Goal: Check status: Check status

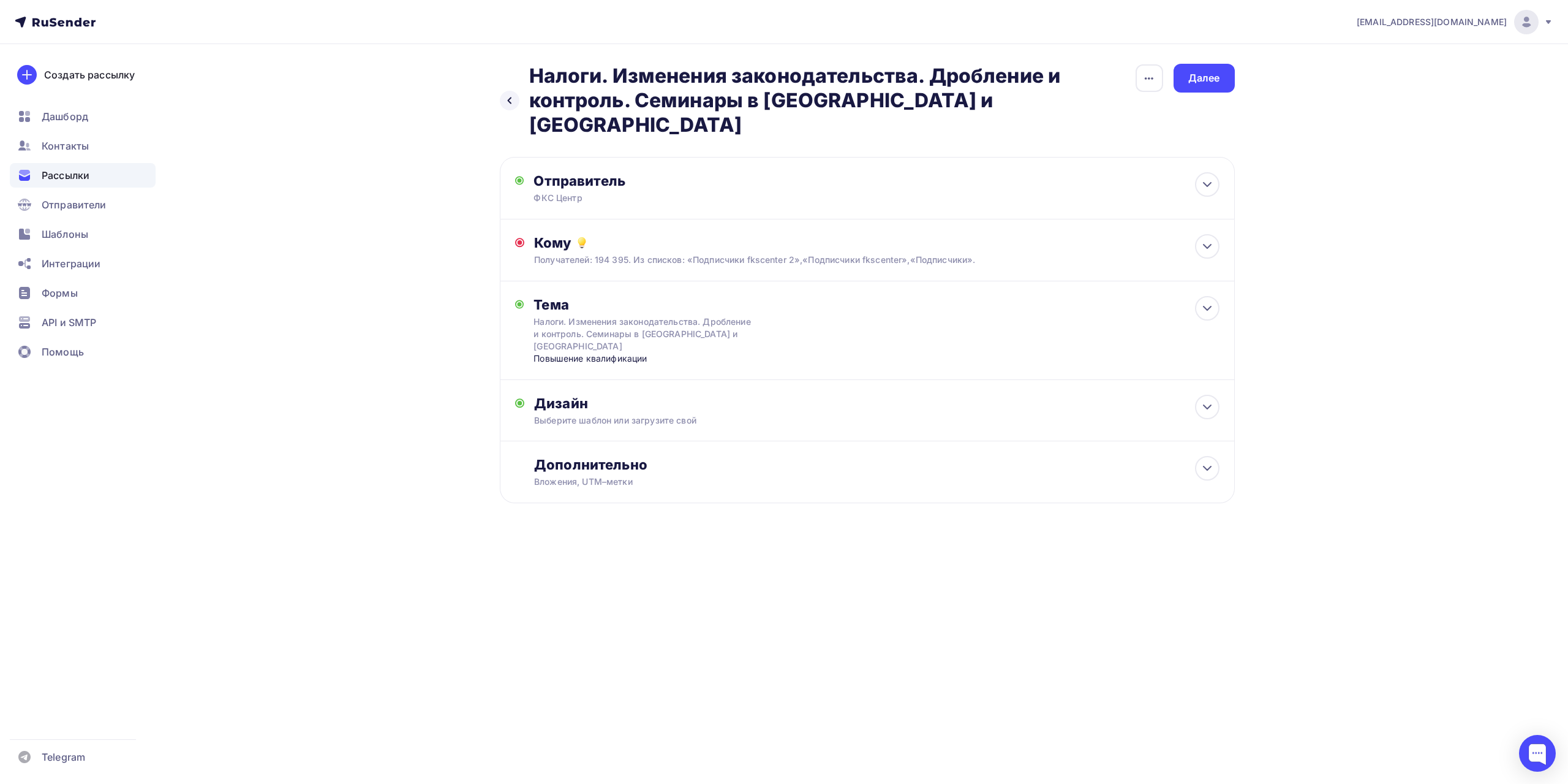
click at [1523, 34] on nav "[EMAIL_ADDRESS][DOMAIN_NAME] Аккаунт Тарифы Выйти Создать рассылку [GEOGRAPHIC_…" at bounding box center [784, 22] width 1568 height 44
click at [1549, 25] on icon at bounding box center [1549, 22] width 10 height 10
drag, startPoint x: 1384, startPoint y: 111, endPoint x: 1410, endPoint y: 96, distance: 30.0
click at [1384, 111] on span "Выйти" at bounding box center [1386, 112] width 32 height 15
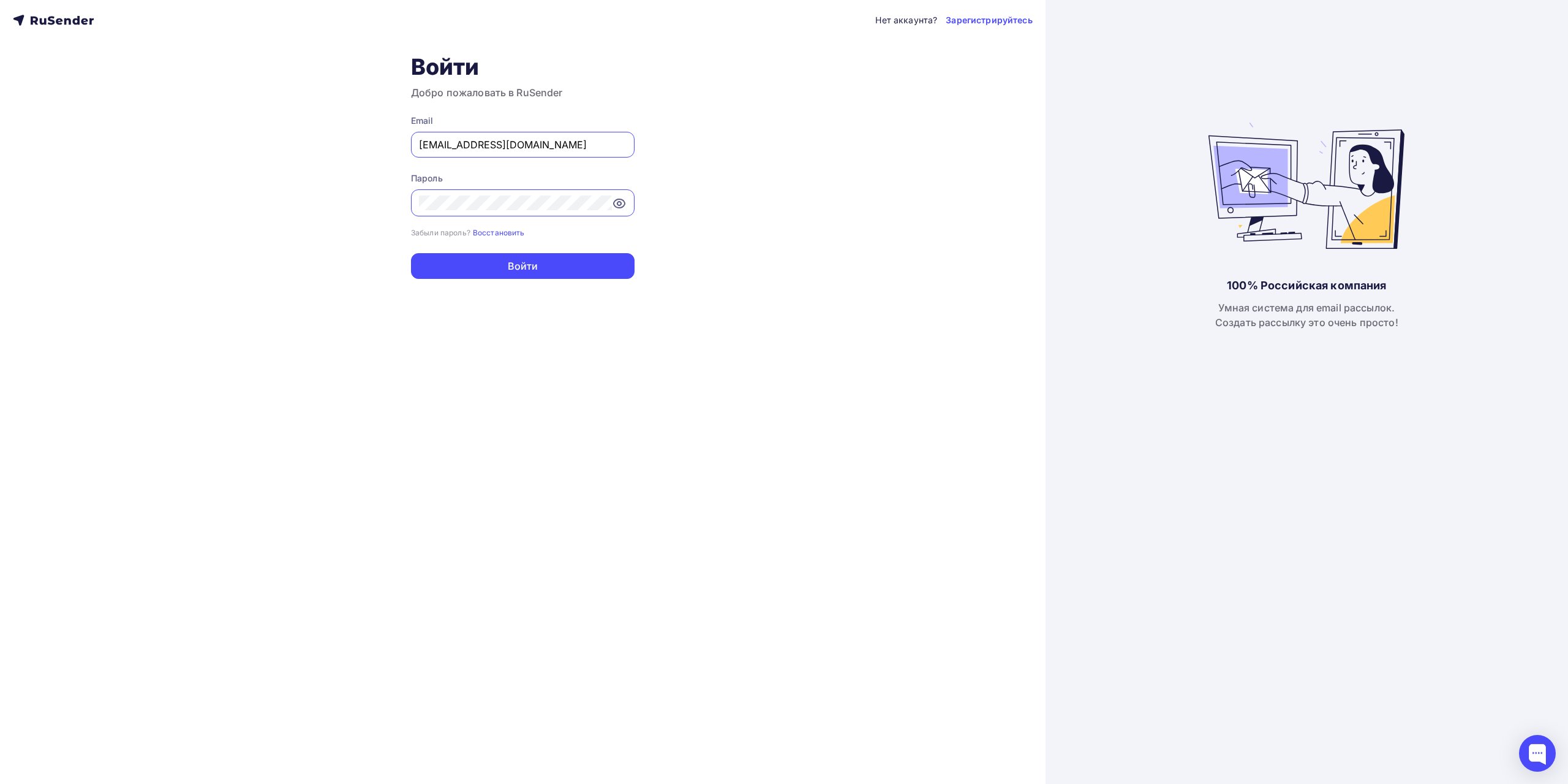
click at [511, 141] on input "[EMAIL_ADDRESS][DOMAIN_NAME]" at bounding box center [523, 145] width 208 height 15
type input "[EMAIL_ADDRESS][DOMAIN_NAME]"
click at [517, 269] on button "Войти" at bounding box center [523, 266] width 224 height 25
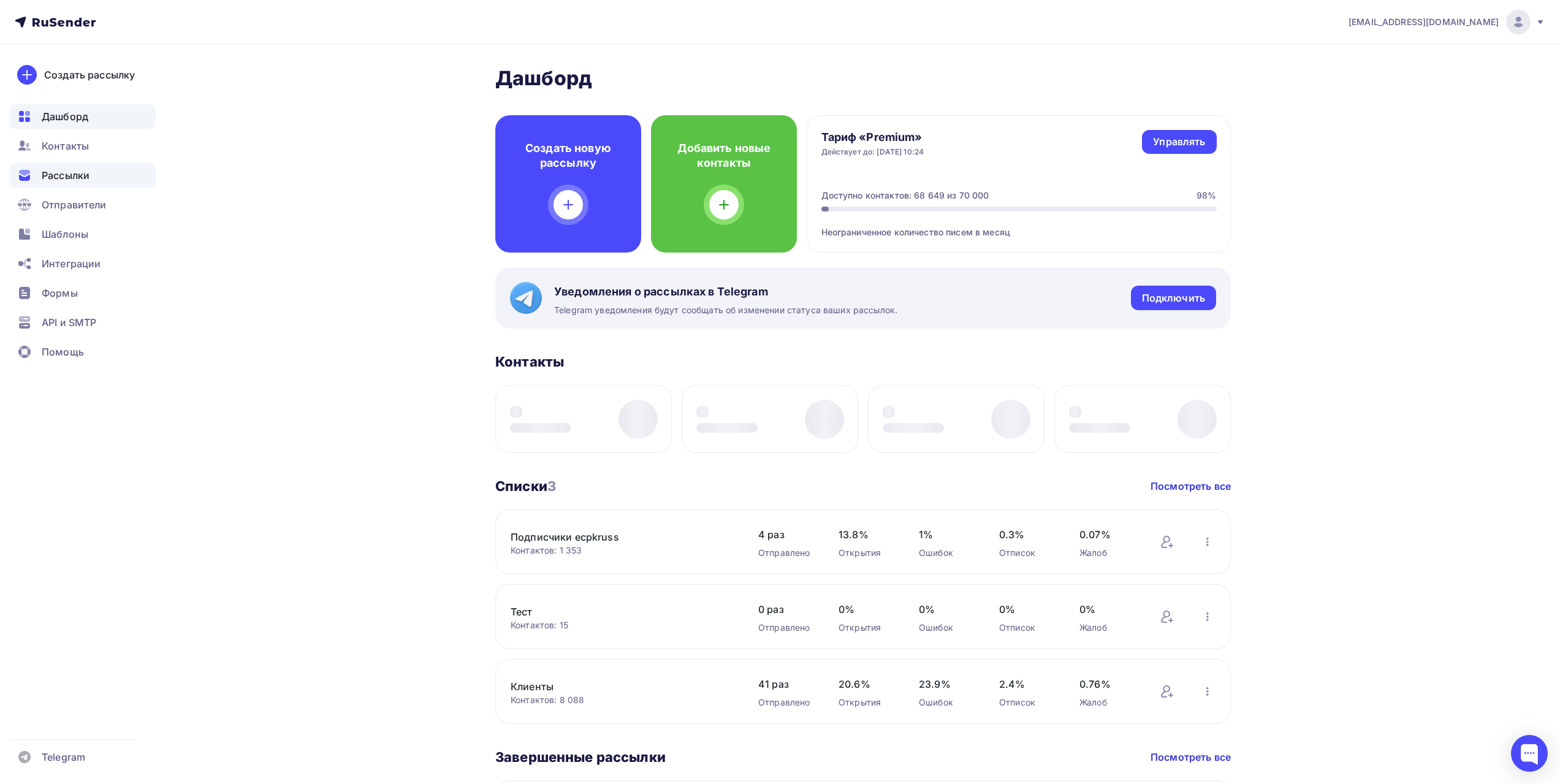
click at [91, 173] on div "Рассылки" at bounding box center [83, 175] width 146 height 25
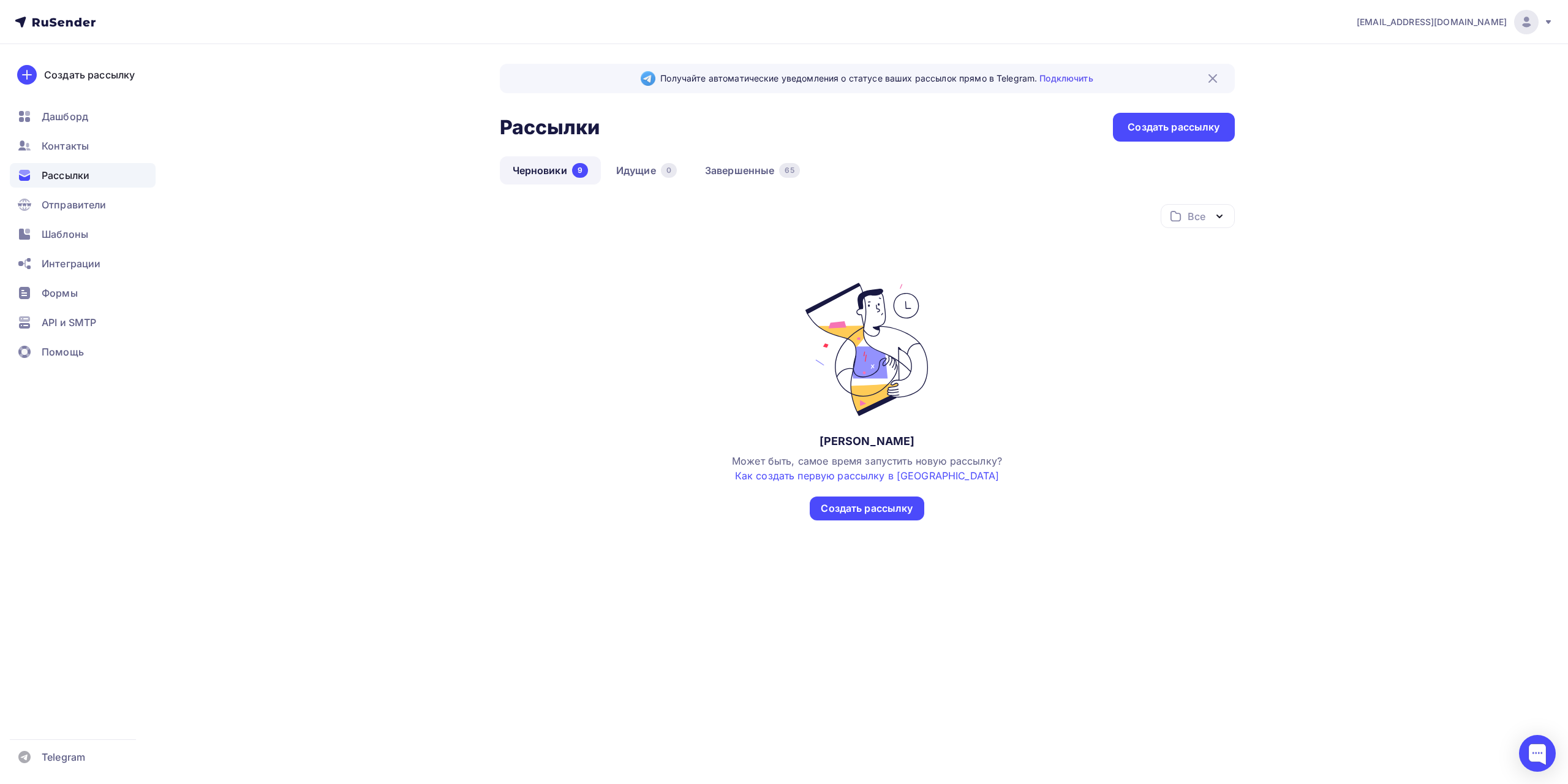
click at [739, 155] on div "Получайте автоматические уведомления о статусе ваших рассылок прямо в Telegram.…" at bounding box center [867, 307] width 735 height 486
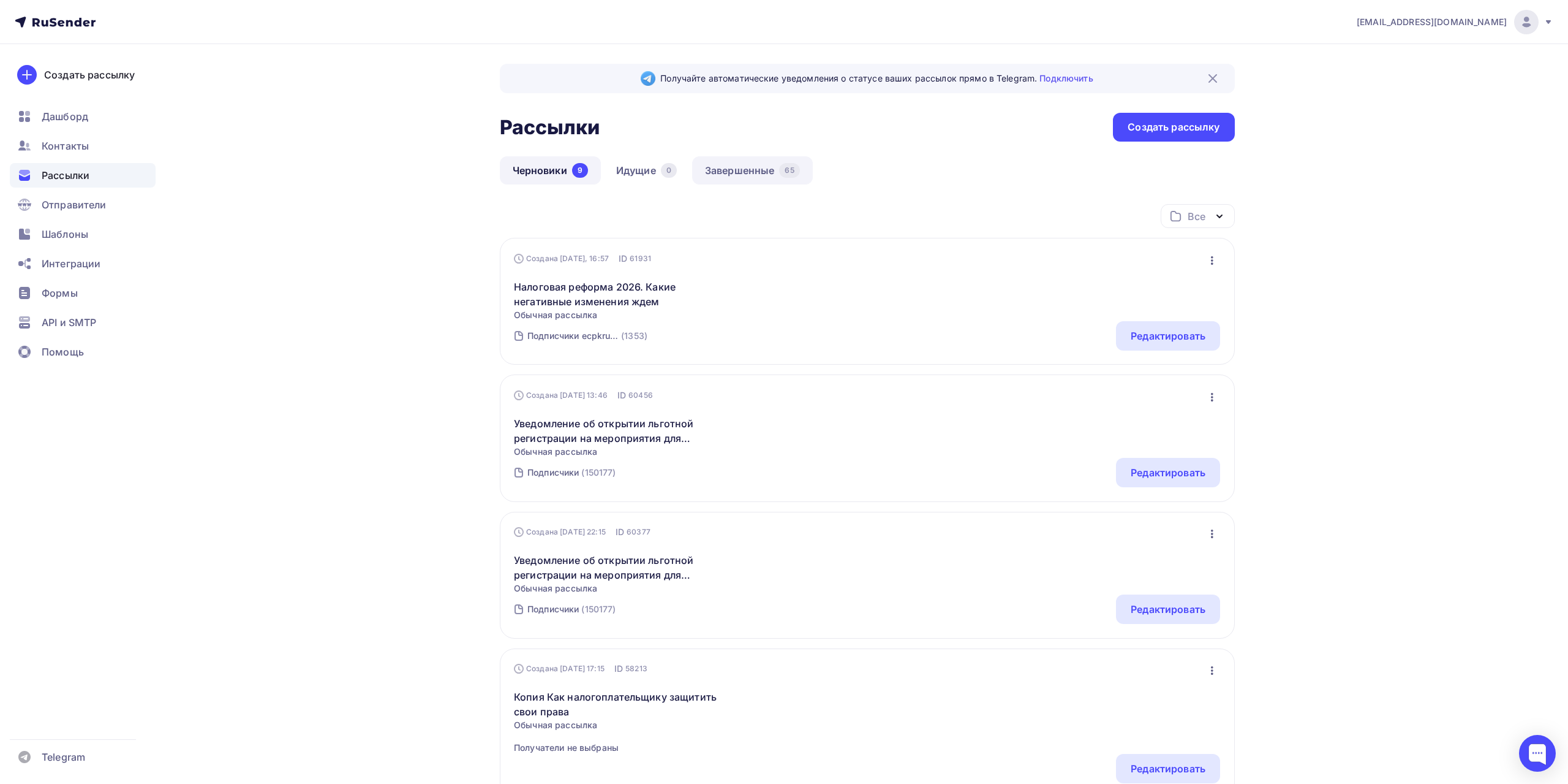
click at [738, 166] on link "Завершенные 65" at bounding box center [752, 170] width 121 height 28
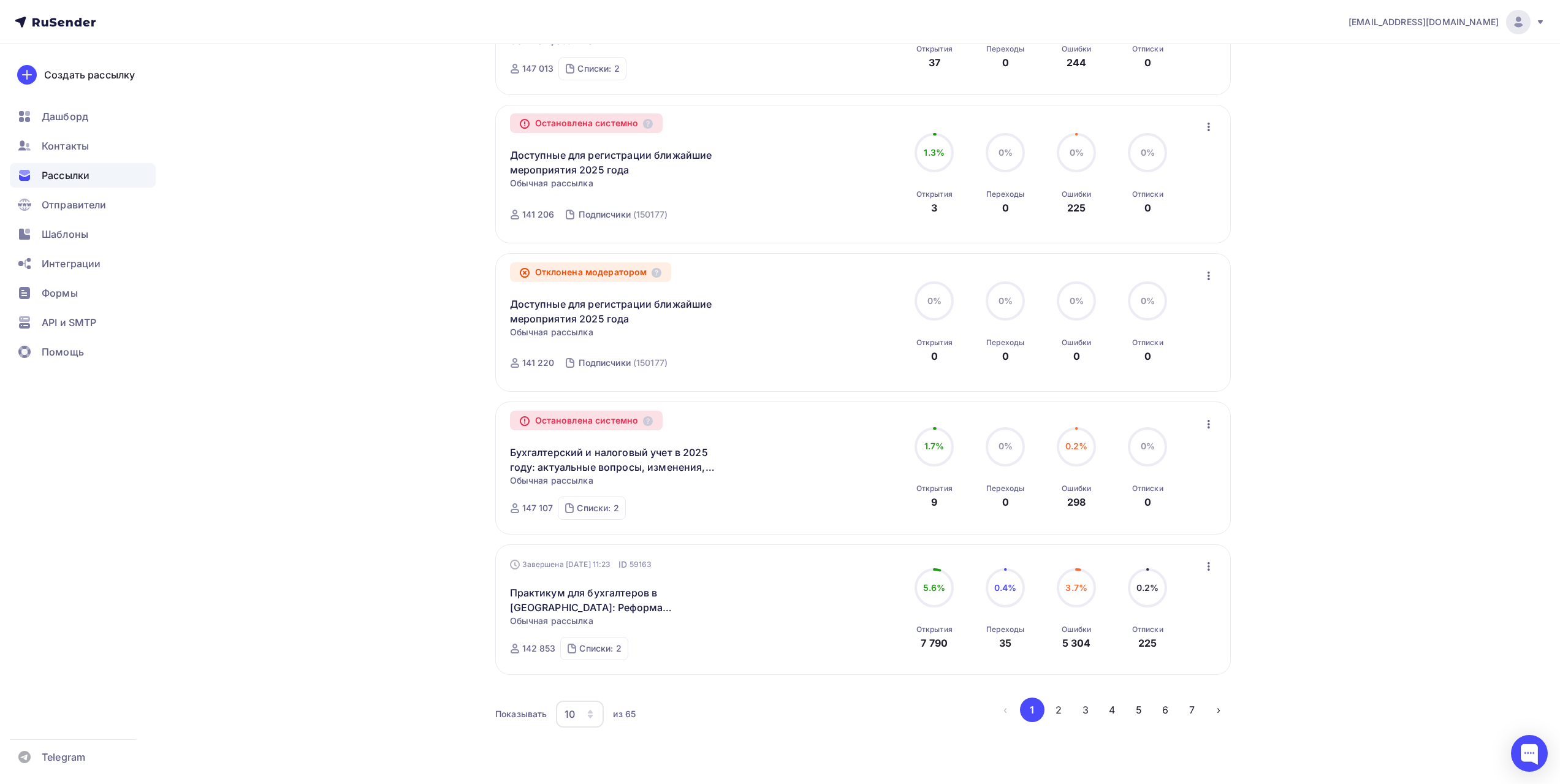
scroll to position [1049, 0]
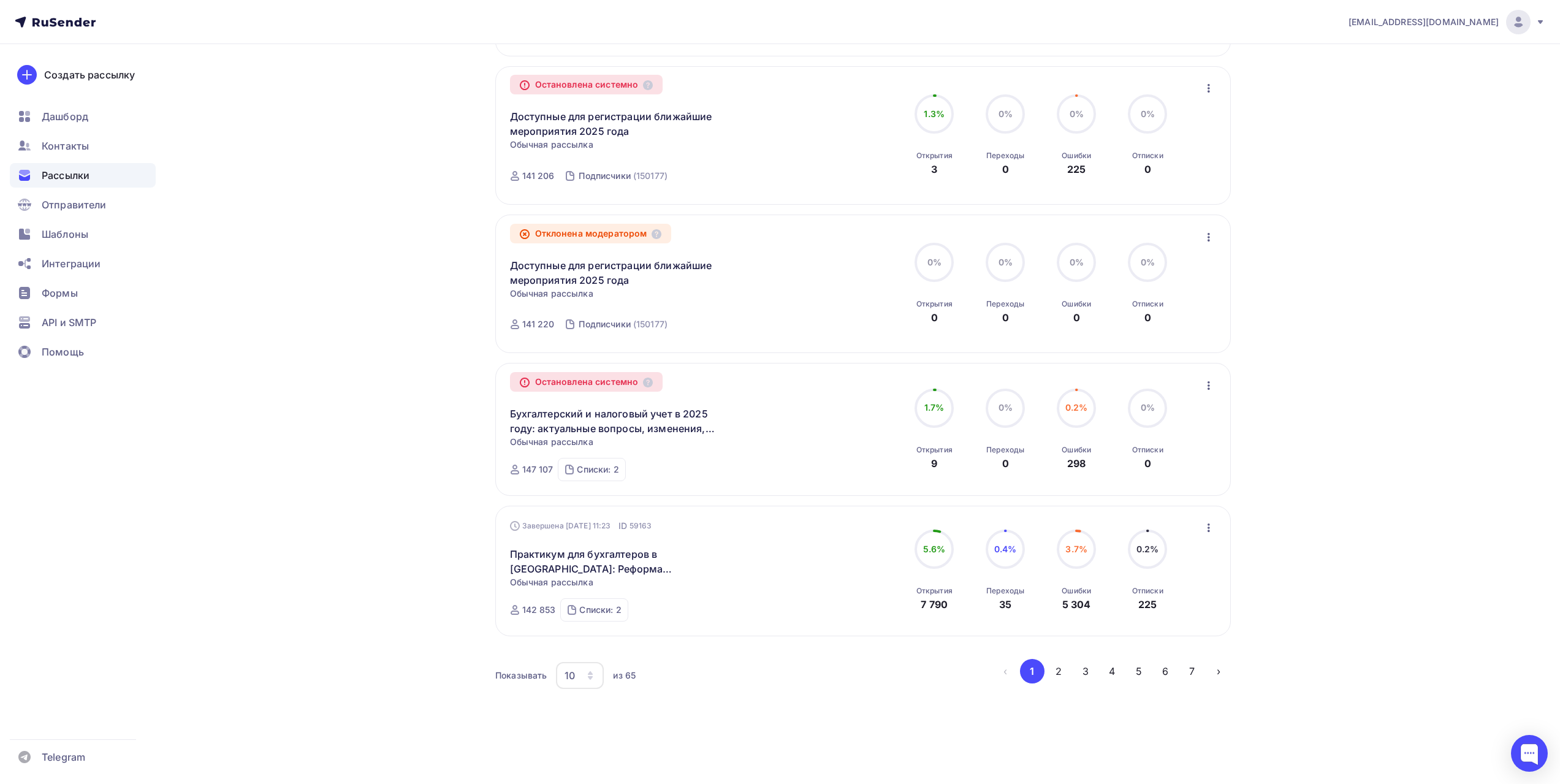
click at [576, 679] on div "10" at bounding box center [580, 675] width 48 height 27
click at [606, 642] on div "100" at bounding box center [629, 637] width 118 height 15
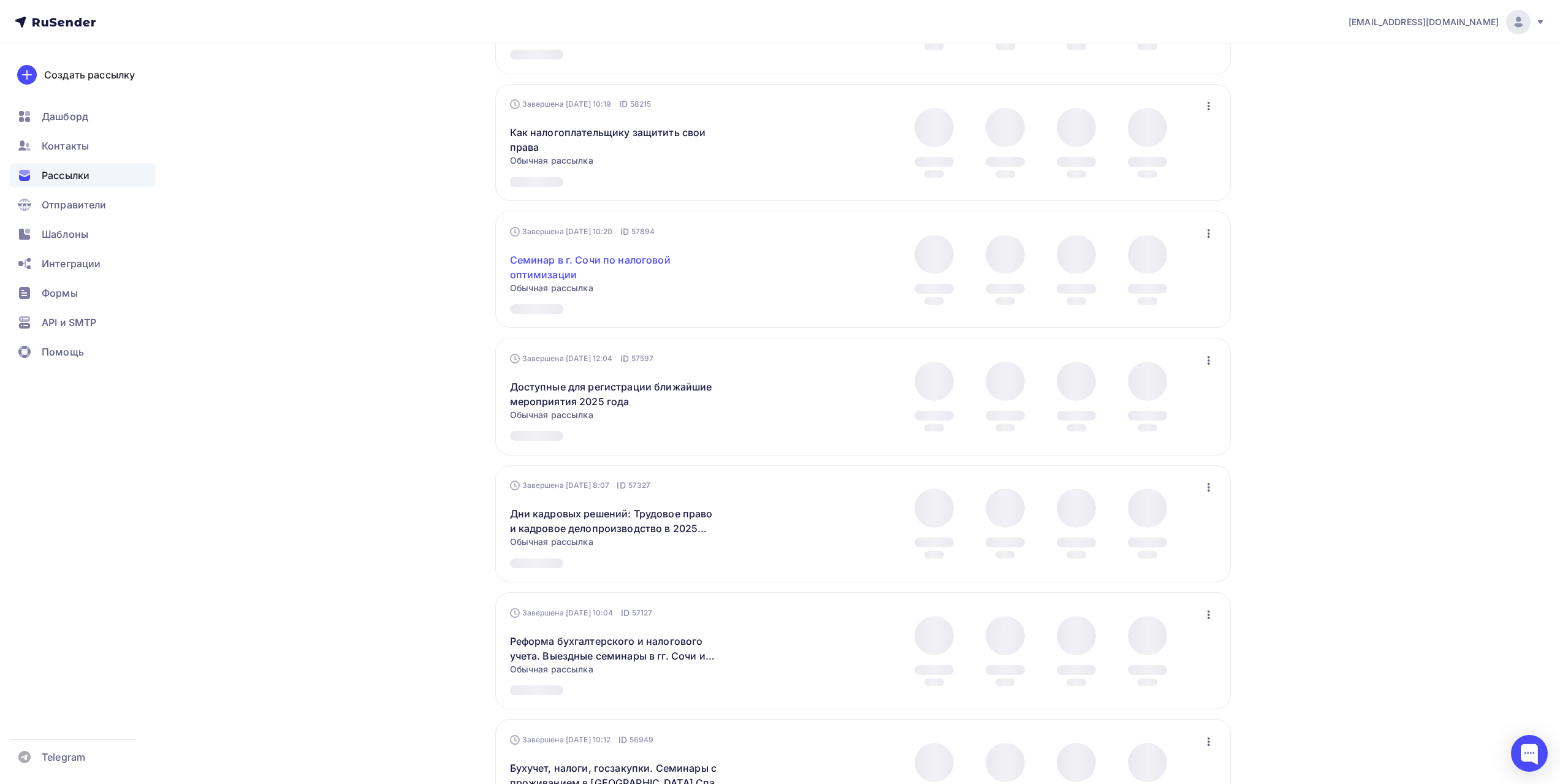
scroll to position [1900, 0]
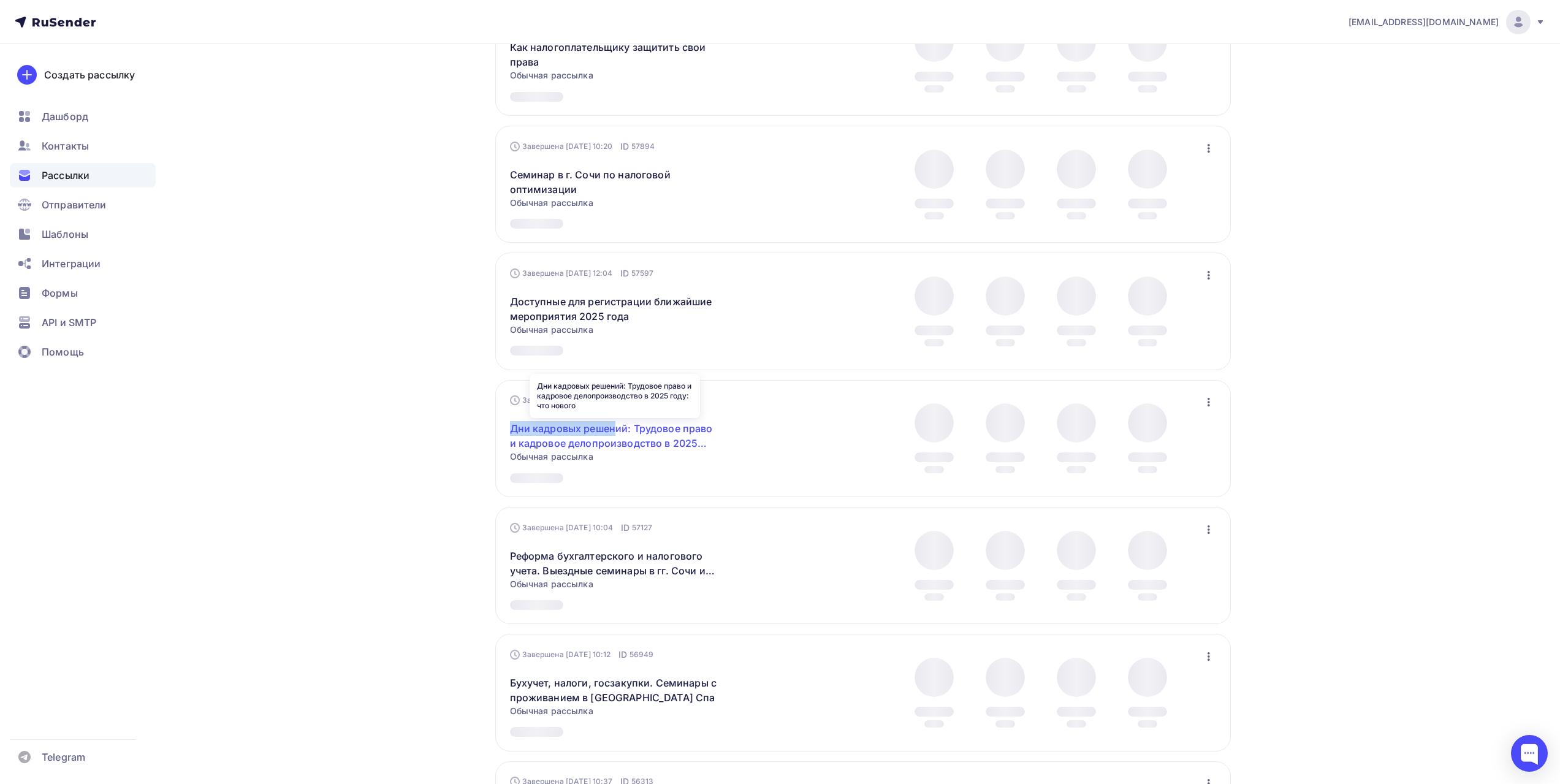
drag, startPoint x: 515, startPoint y: 418, endPoint x: 628, endPoint y: 431, distance: 113.7
click at [628, 431] on div "Завершена [DATE] 8:07 ID 57327 Дни кадровых решений: Трудовое право и кадровое …" at bounding box center [862, 438] width 735 height 117
click at [628, 430] on div "Завершена [DATE] 8:07 ID 57327 Дни кадровых решений: Трудовое право и кадровое …" at bounding box center [862, 438] width 735 height 117
click at [615, 428] on div "Завершена [DATE] 8:07 ID 57327 Дни кадровых решений: Трудовое право и кадровое …" at bounding box center [862, 438] width 735 height 117
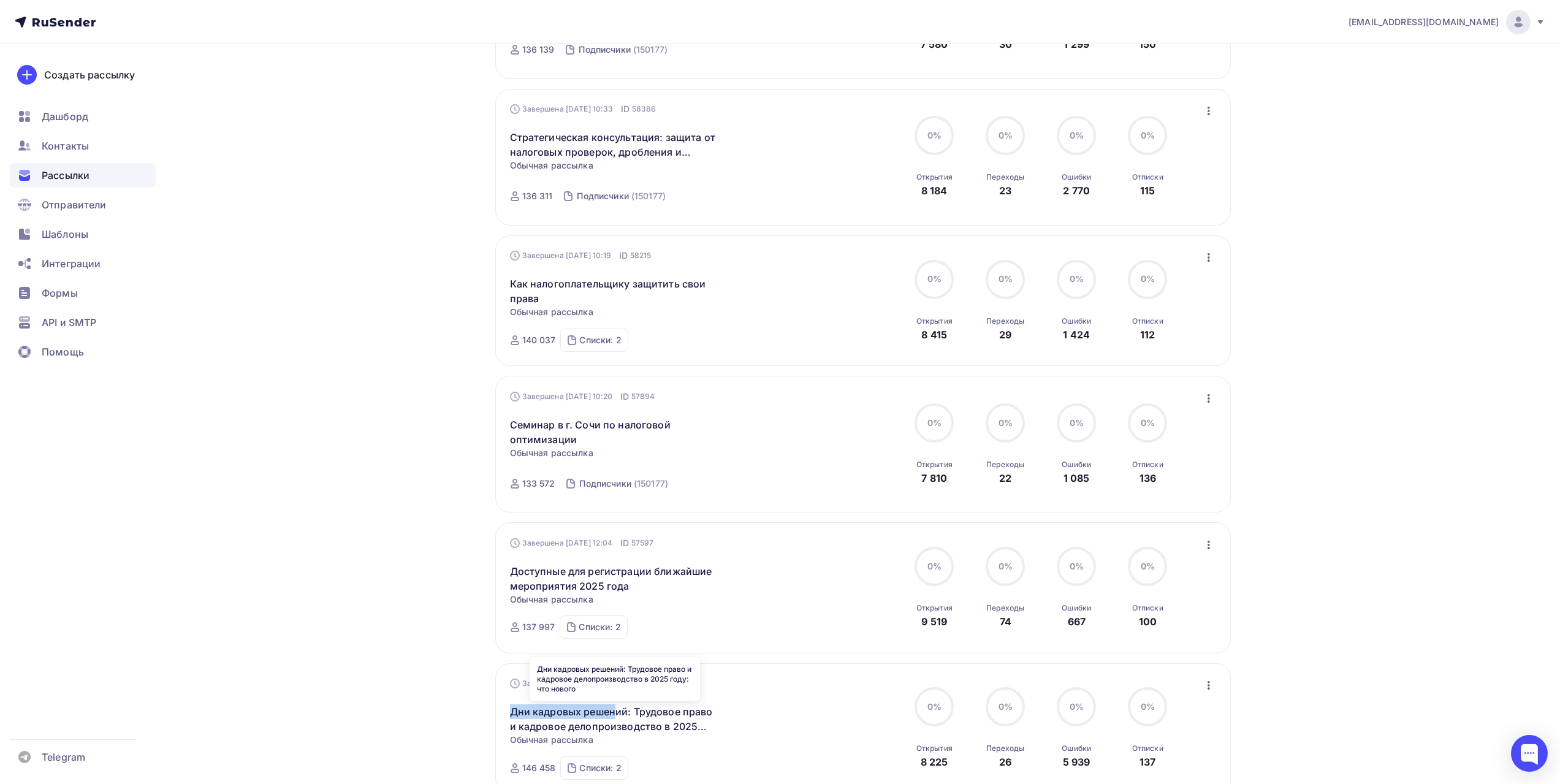
scroll to position [2136, 0]
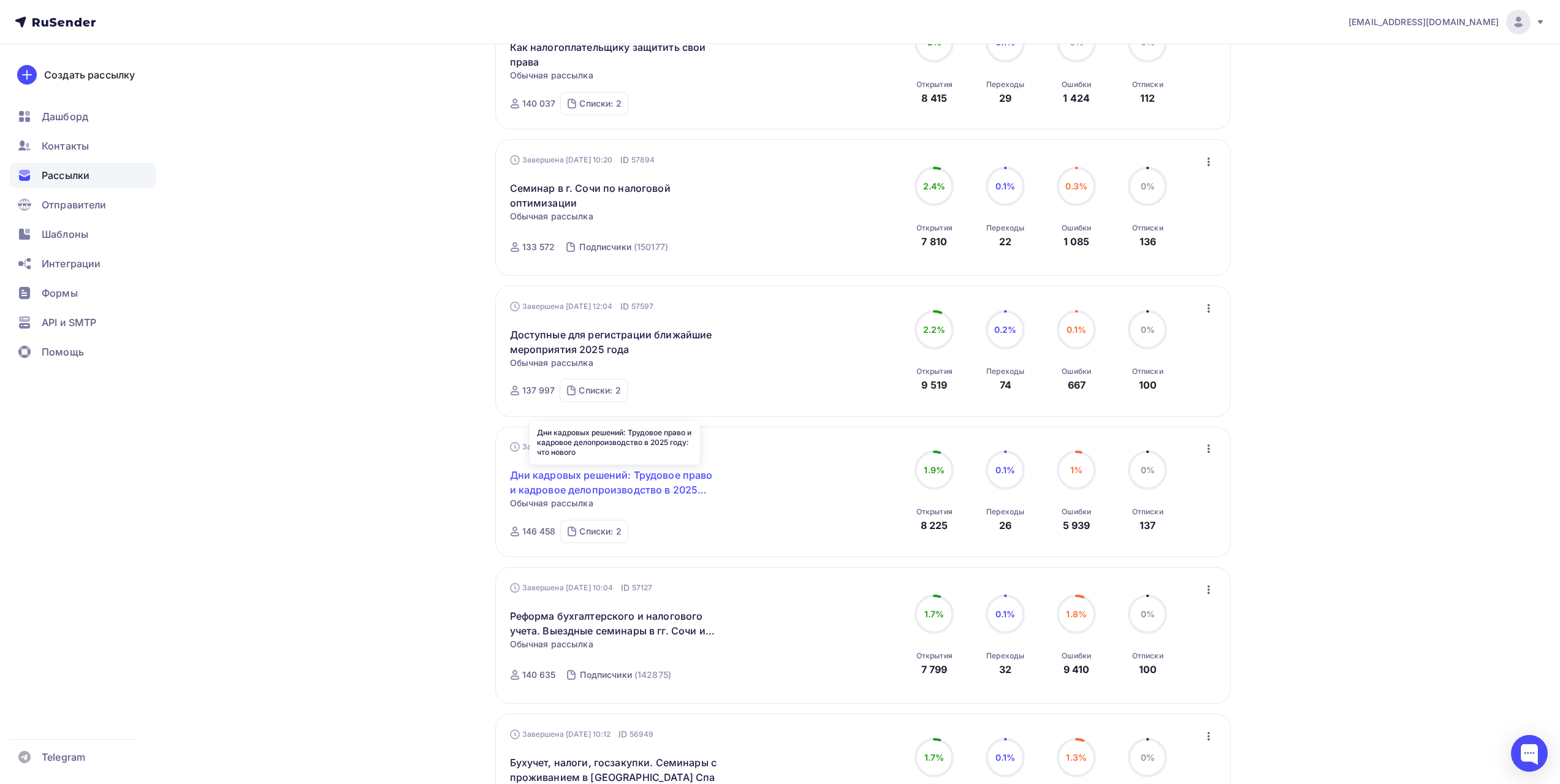
click at [639, 477] on link "Дни кадровых решений: Трудовое право и кадровое делопроизводство в 2025 году: ч…" at bounding box center [615, 482] width 210 height 29
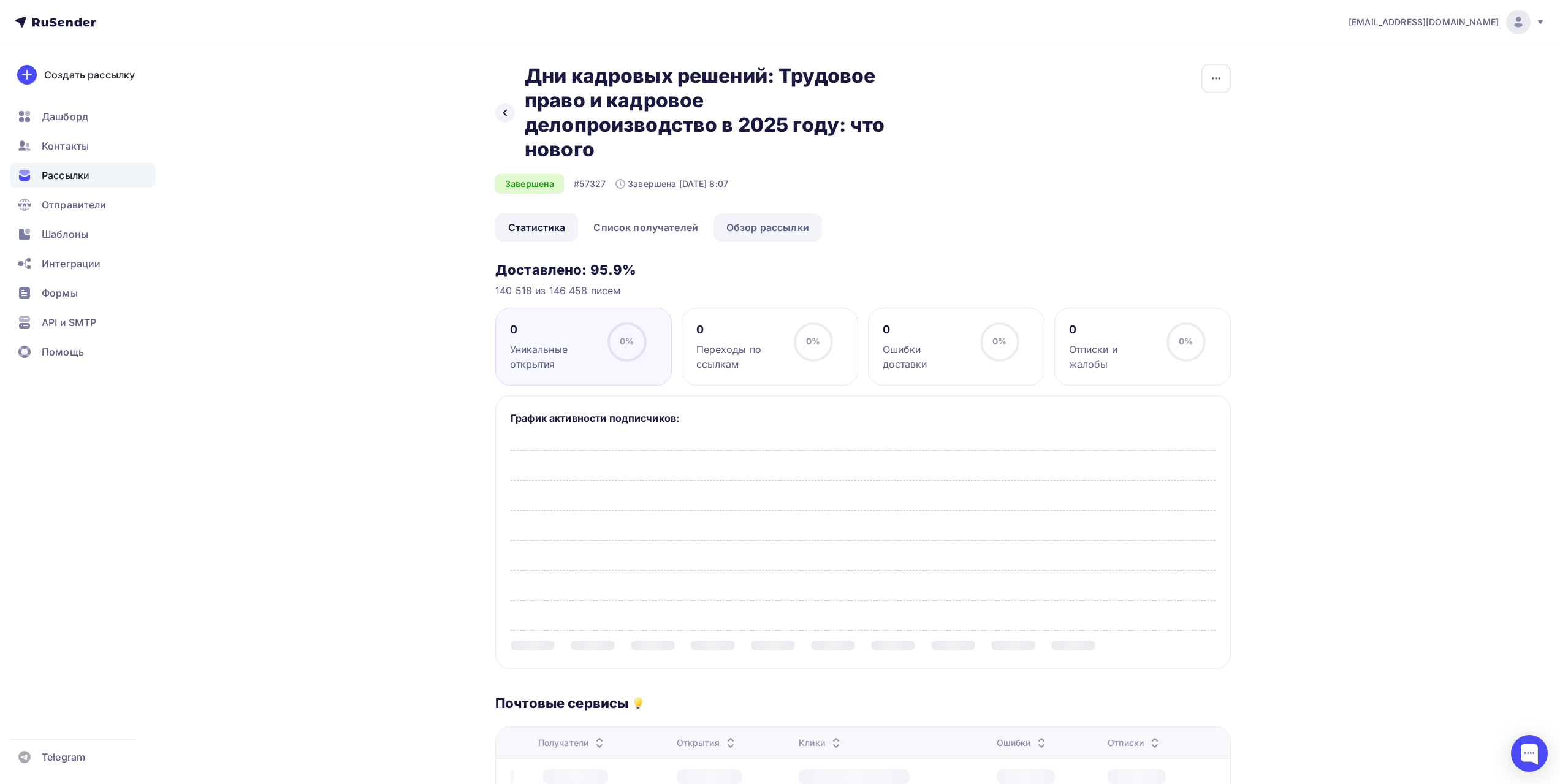
click at [756, 226] on link "Обзор рассылки" at bounding box center [768, 227] width 109 height 28
